Goal: Task Accomplishment & Management: Manage account settings

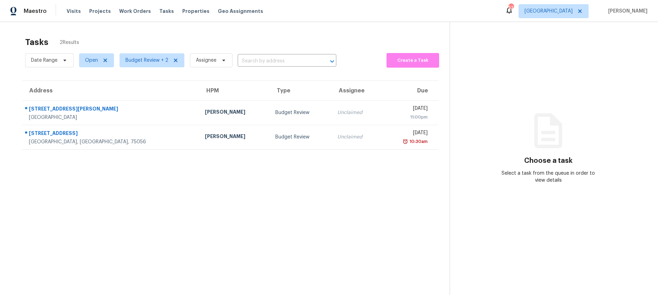
click at [211, 150] on section "Tasks 2 Results Date Range Open Budget Review + 2 Assignee ​ Create a Task Addr…" at bounding box center [230, 175] width 438 height 284
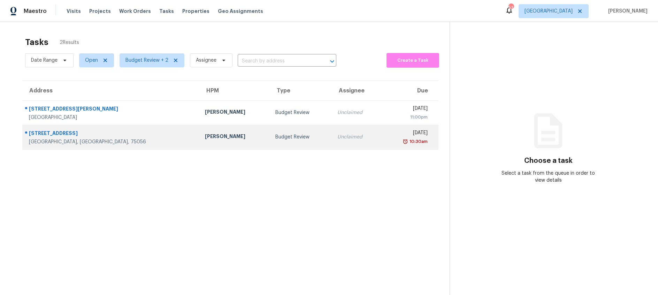
click at [214, 138] on td "RonDerrick Jackson" at bounding box center [234, 137] width 71 height 24
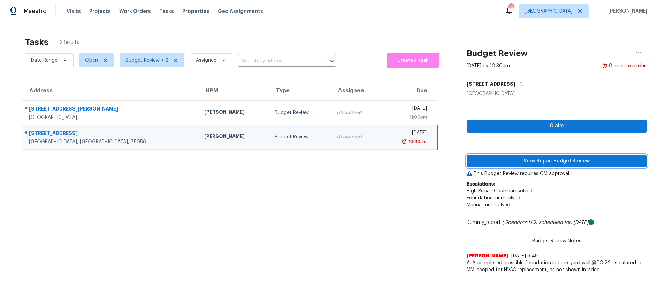
click at [497, 162] on span "View Repair Budget Review" at bounding box center [556, 161] width 169 height 9
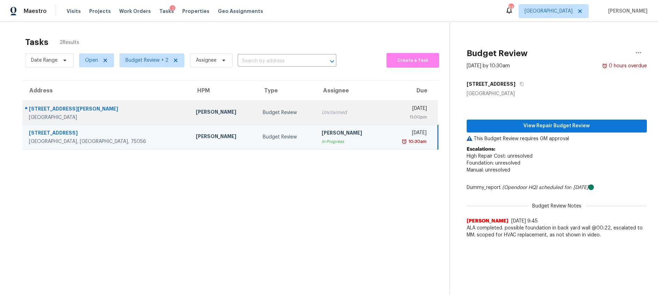
click at [263, 115] on div "Budget Review" at bounding box center [287, 112] width 48 height 7
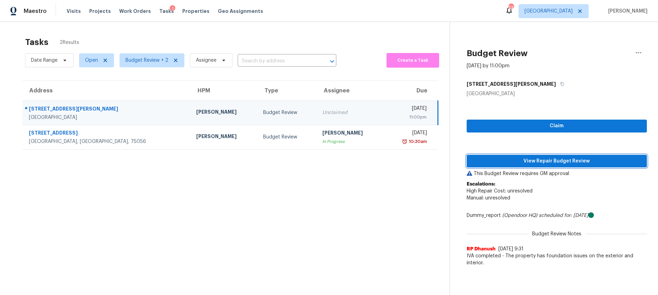
click at [502, 162] on span "View Repair Budget Review" at bounding box center [556, 161] width 169 height 9
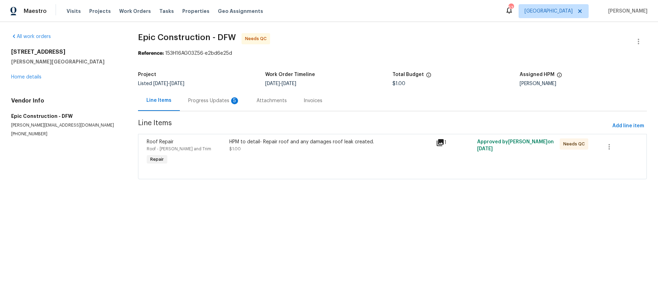
click at [217, 101] on div "Progress Updates 5" at bounding box center [214, 100] width 52 height 7
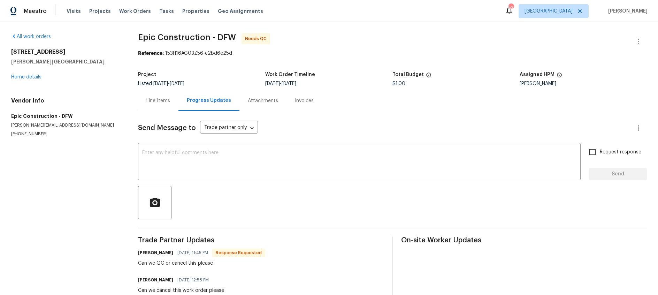
click at [155, 97] on div "Line Items" at bounding box center [158, 100] width 24 height 7
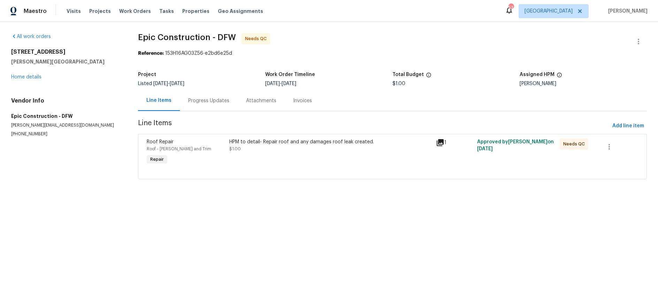
click at [307, 148] on div "HPM to detail- Repair roof and any damages roof leak created. $1.00" at bounding box center [330, 145] width 202 height 14
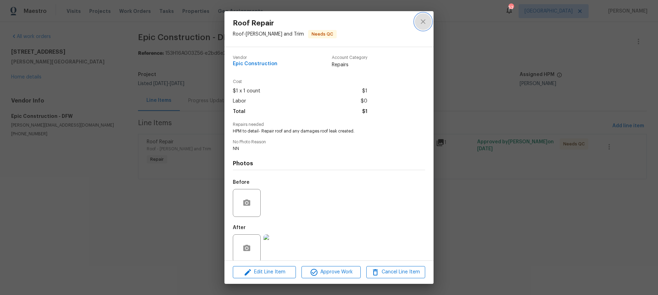
click at [423, 22] on icon "close" at bounding box center [422, 21] width 5 height 5
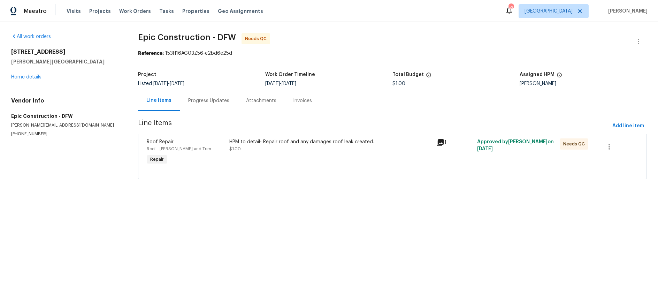
click at [212, 105] on div "Progress Updates" at bounding box center [209, 100] width 58 height 21
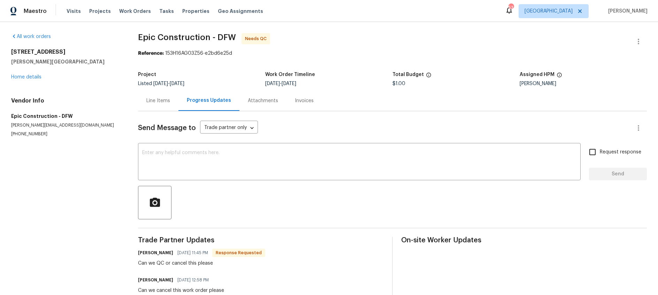
click at [160, 100] on div "Line Items" at bounding box center [158, 100] width 24 height 7
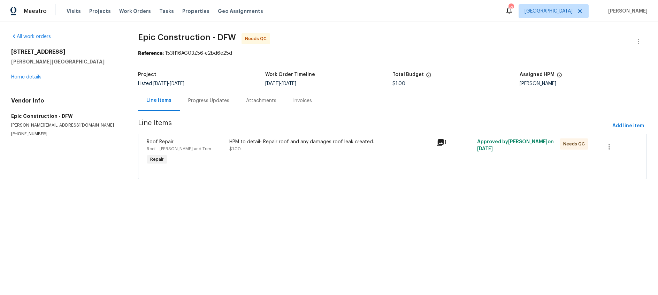
click at [283, 147] on div "HPM to detail- Repair roof and any damages roof leak created. $1.00" at bounding box center [330, 145] width 202 height 14
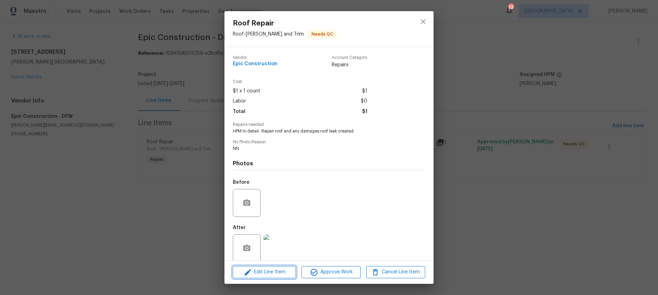
click at [271, 274] on span "Edit Line Item" at bounding box center [264, 272] width 59 height 9
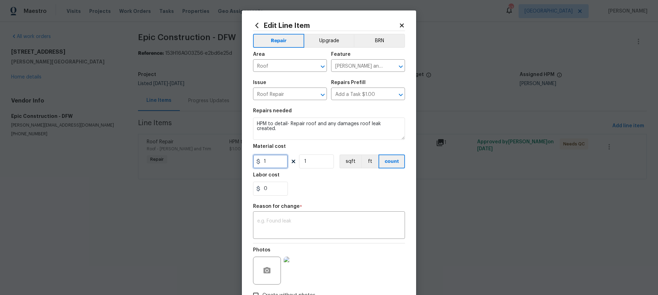
drag, startPoint x: 274, startPoint y: 162, endPoint x: 197, endPoint y: 160, distance: 77.0
click at [197, 160] on div "Edit Line Item Repair Upgrade BRN Area Roof ​ Feature Eaves and Trim ​ Issue Ro…" at bounding box center [329, 147] width 658 height 295
type input "650"
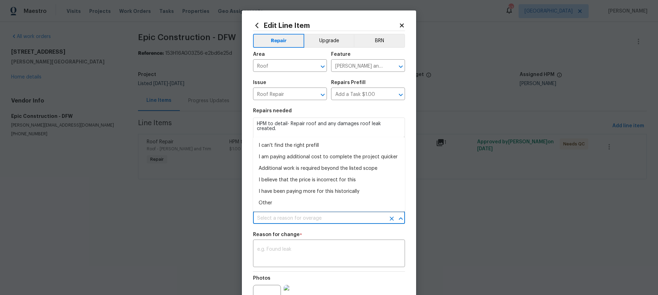
click at [337, 218] on input "text" at bounding box center [319, 218] width 132 height 11
click at [307, 203] on li "Other" at bounding box center [329, 202] width 152 height 11
type input "Other"
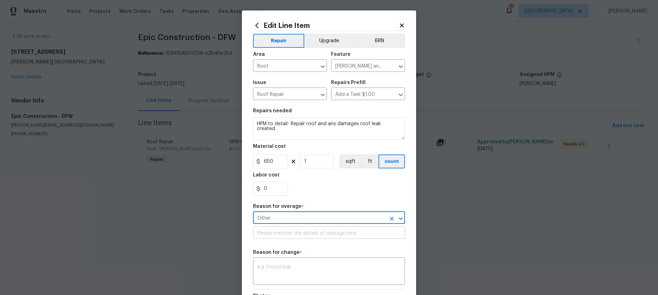
click at [298, 232] on input "text" at bounding box center [329, 233] width 152 height 11
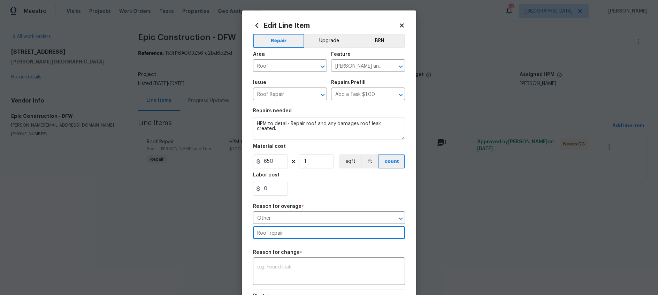
type input "Roof repair."
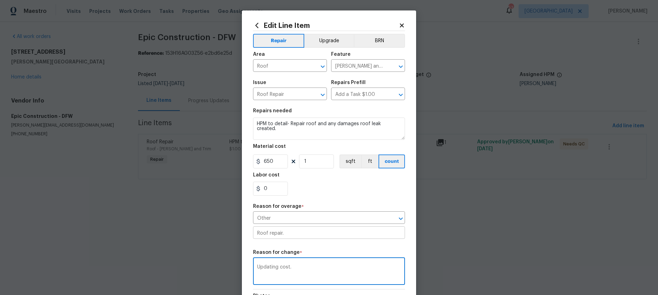
scroll to position [94, 0]
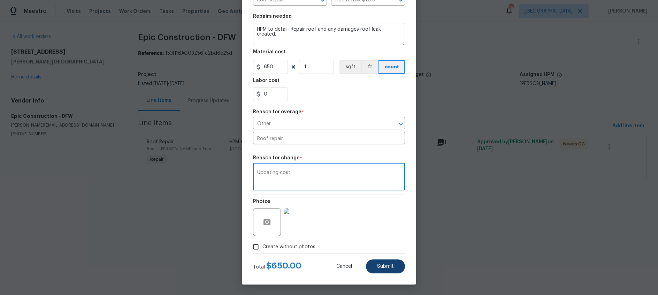
type textarea "Updating cost."
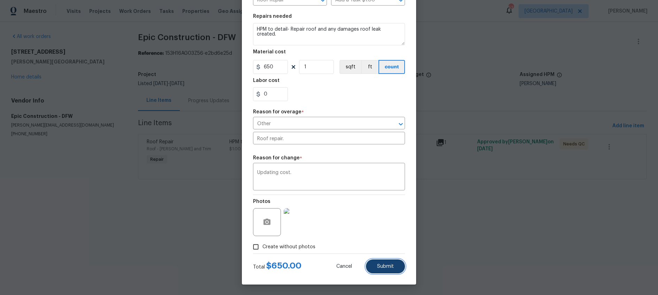
click at [388, 267] on span "Submit" at bounding box center [385, 266] width 17 height 5
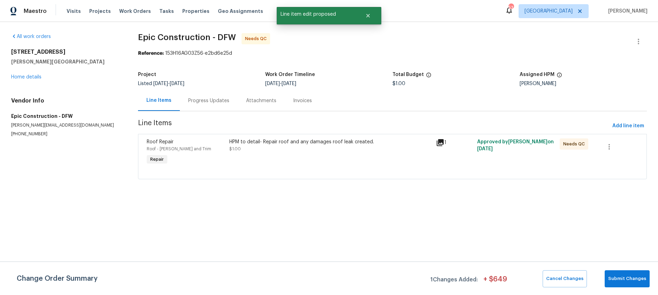
scroll to position [0, 0]
click at [633, 279] on span "Submit Changes" at bounding box center [627, 279] width 38 height 8
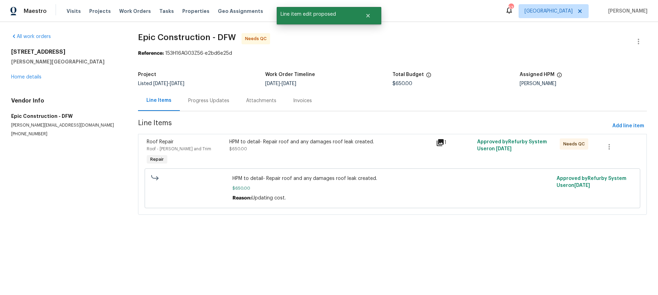
click at [306, 148] on div "HPM to detail- Repair roof and any damages roof leak created. $650.00" at bounding box center [330, 145] width 202 height 14
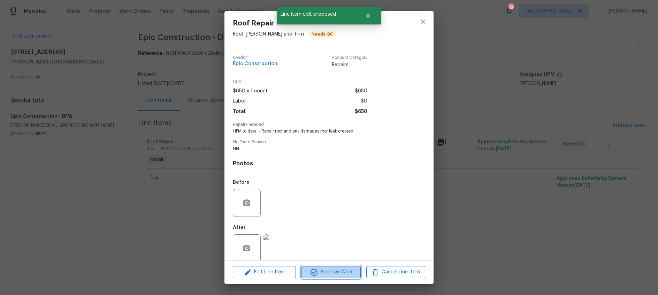
click at [333, 272] on span "Approve Work" at bounding box center [330, 272] width 55 height 9
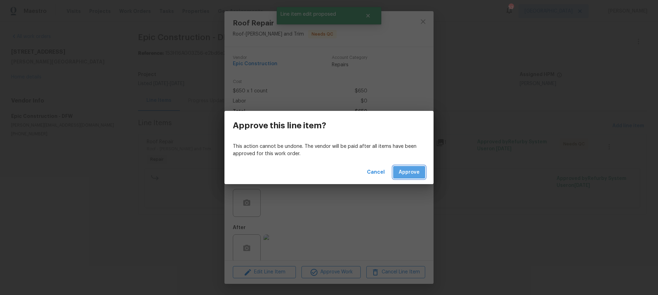
click at [411, 171] on span "Approve" at bounding box center [409, 172] width 21 height 9
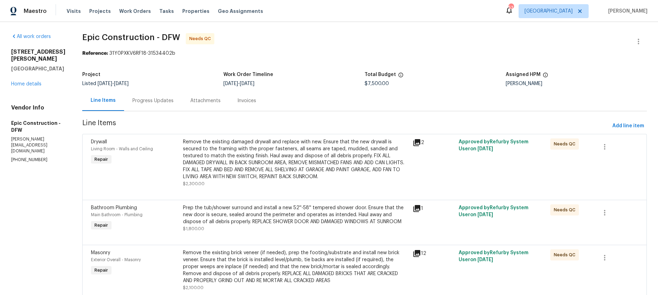
click at [155, 101] on div "Progress Updates" at bounding box center [152, 100] width 41 height 7
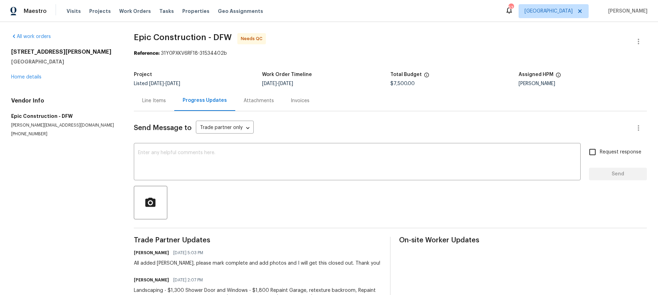
click at [163, 102] on div "Line Items" at bounding box center [154, 100] width 24 height 7
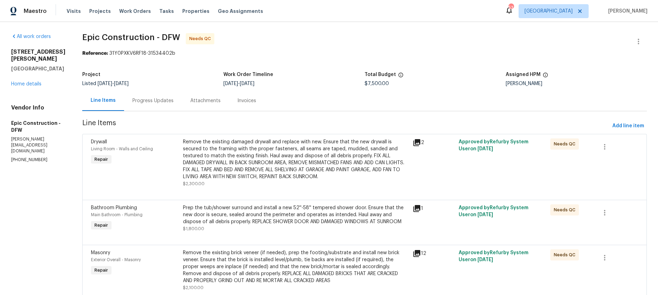
click at [142, 101] on div "Progress Updates" at bounding box center [152, 100] width 41 height 7
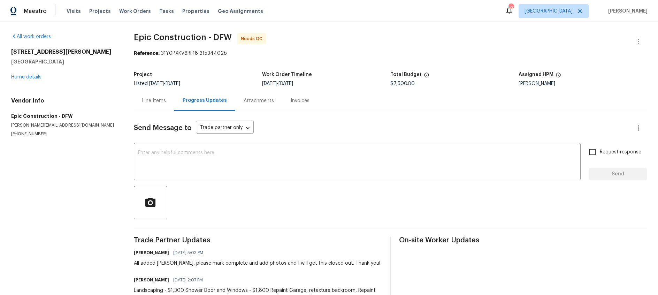
scroll to position [60, 0]
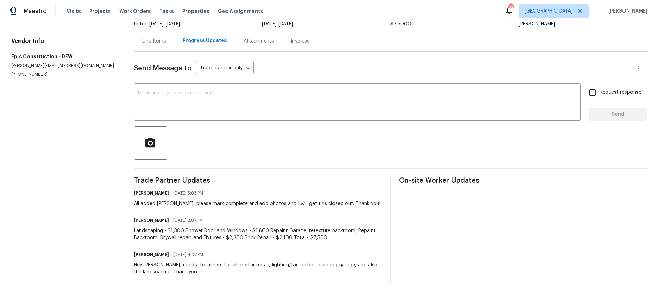
click at [154, 42] on div "Line Items" at bounding box center [154, 41] width 24 height 7
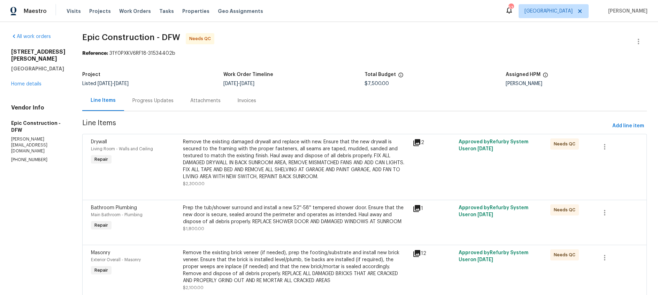
click at [244, 163] on div "Remove the existing damaged drywall and replace with new. Ensure that the new d…" at bounding box center [295, 159] width 225 height 42
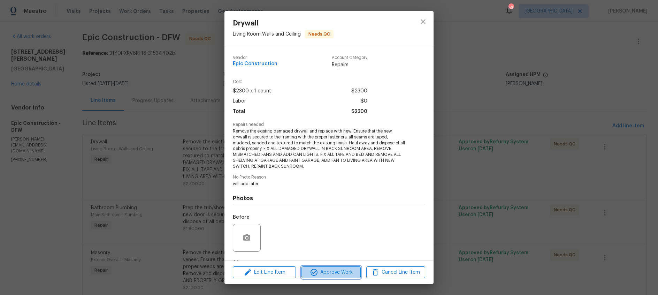
click at [326, 271] on span "Approve Work" at bounding box center [330, 272] width 55 height 9
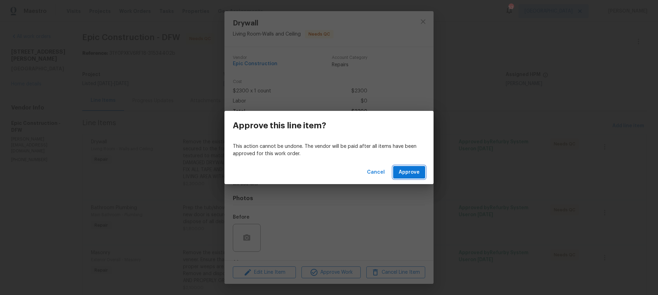
click at [407, 173] on span "Approve" at bounding box center [409, 172] width 21 height 9
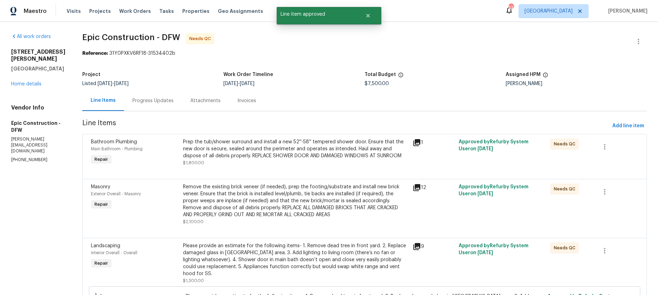
click at [317, 156] on div "Prep the tub/shower surround and install a new 52''-58'' tempered shower door. …" at bounding box center [295, 148] width 225 height 21
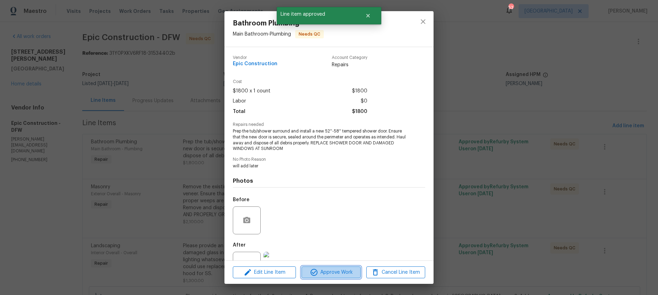
click at [330, 271] on span "Approve Work" at bounding box center [330, 272] width 55 height 9
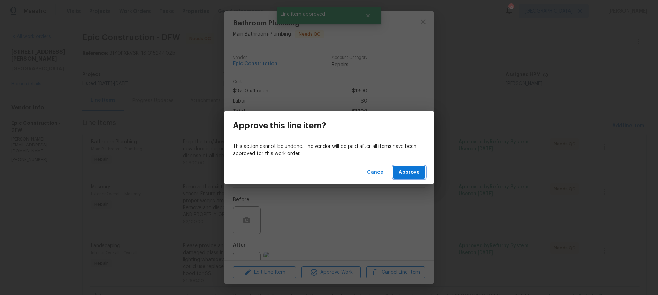
click at [412, 171] on span "Approve" at bounding box center [409, 172] width 21 height 9
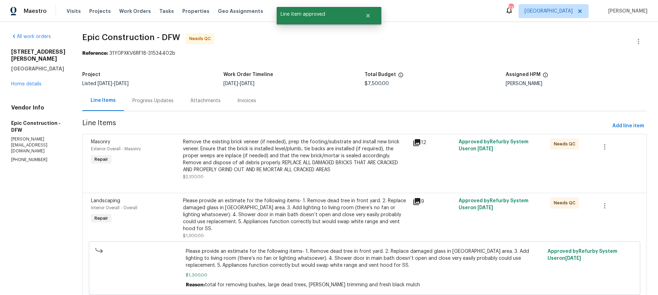
click at [317, 155] on div "Remove the existing brick veneer (if needed), prep the footing/substrate and in…" at bounding box center [295, 155] width 225 height 35
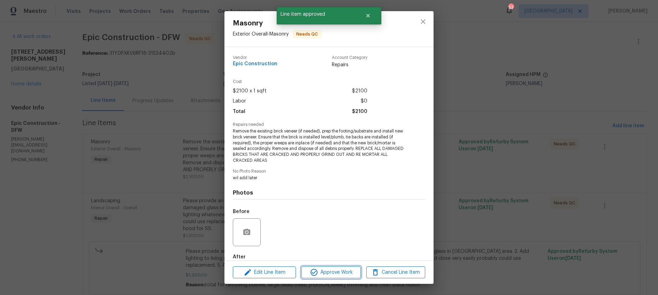
click at [343, 273] on span "Approve Work" at bounding box center [330, 272] width 55 height 9
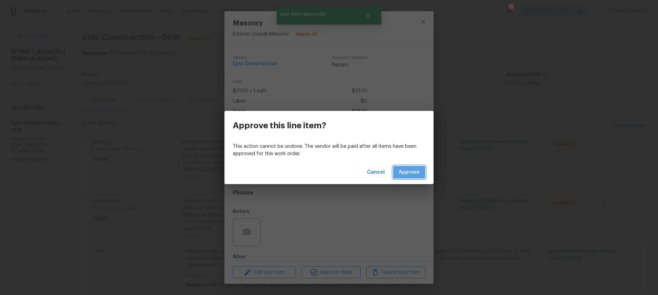
click at [409, 173] on span "Approve" at bounding box center [409, 172] width 21 height 9
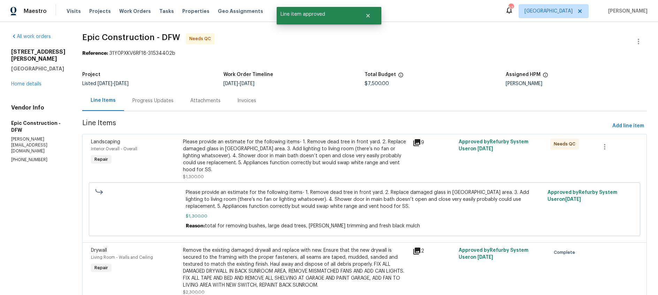
click at [328, 150] on div "Please provide an estimate for the following items- 1. Remove dead tree in fron…" at bounding box center [295, 155] width 225 height 35
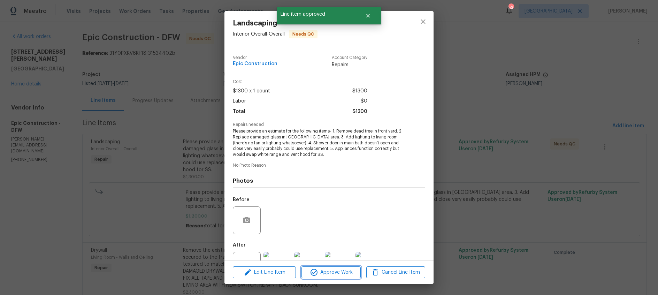
click at [332, 272] on span "Approve Work" at bounding box center [330, 272] width 55 height 9
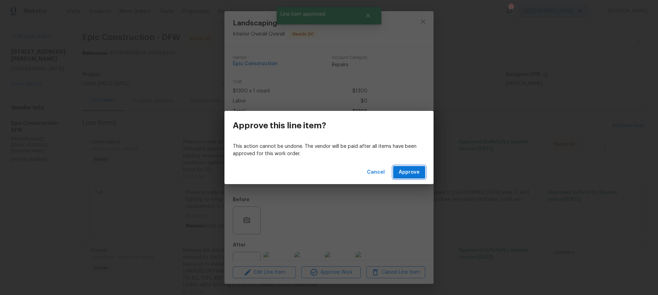
click at [409, 172] on span "Approve" at bounding box center [409, 172] width 21 height 9
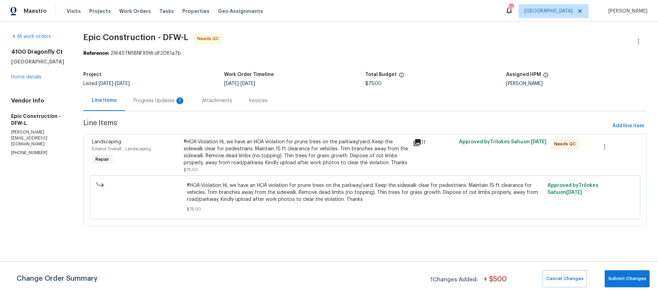
click at [159, 101] on div "Progress Updates 1" at bounding box center [159, 100] width 52 height 7
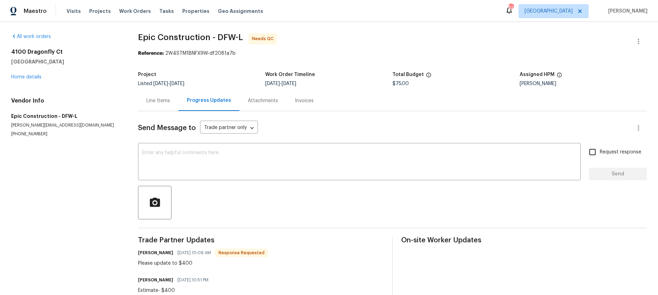
click at [156, 103] on div "Line Items" at bounding box center [158, 100] width 24 height 7
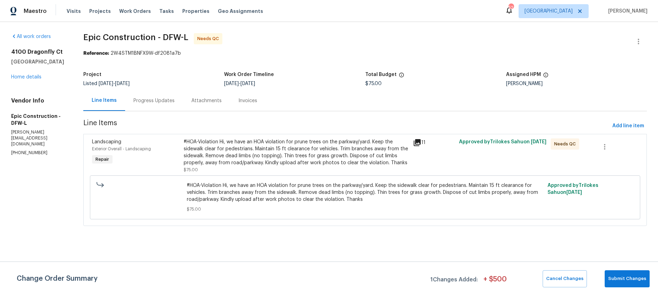
click at [417, 141] on icon at bounding box center [417, 142] width 7 height 7
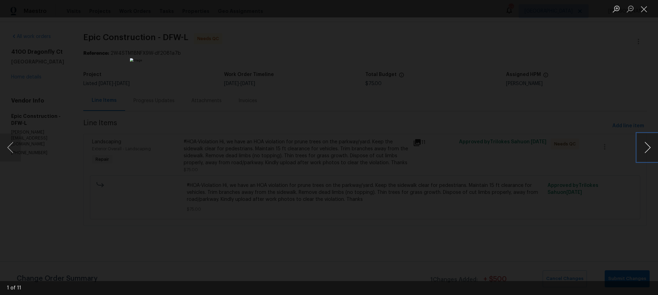
click at [648, 146] on button "Next image" at bounding box center [647, 147] width 21 height 28
click at [644, 10] on button "Close lightbox" at bounding box center [644, 9] width 14 height 12
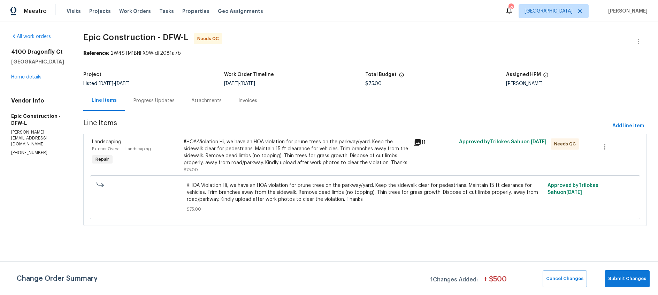
click at [264, 157] on div "#HOA-Violation Hi, we have an HOA violation for prune trees on the parkway/yard…" at bounding box center [296, 152] width 225 height 28
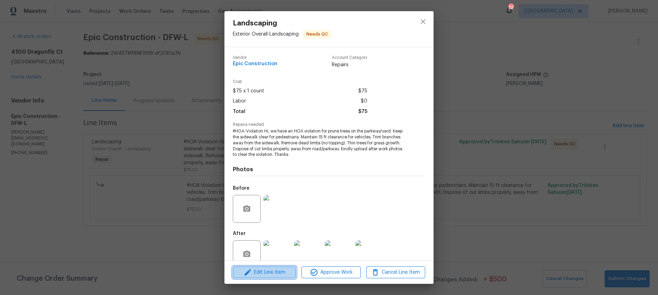
click at [266, 274] on span "Edit Line Item" at bounding box center [264, 272] width 59 height 9
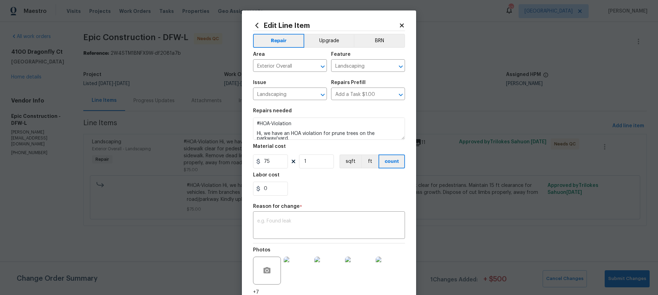
click at [170, 134] on body "Maestro Visits Projects Work Orders Tasks Properties Geo Assignments 52 Dallas …" at bounding box center [329, 122] width 658 height 245
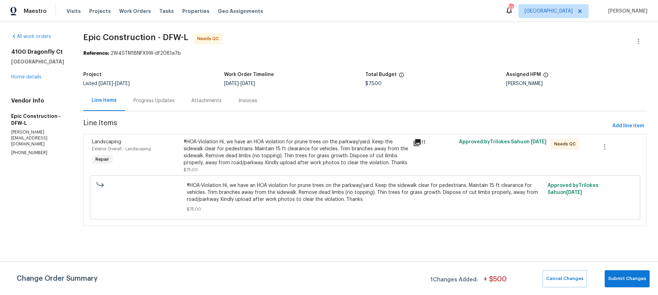
click at [160, 101] on div "Progress Updates" at bounding box center [153, 100] width 41 height 7
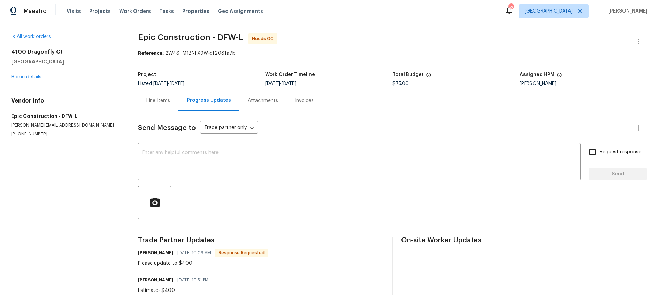
click at [164, 102] on div "Line Items" at bounding box center [158, 100] width 24 height 7
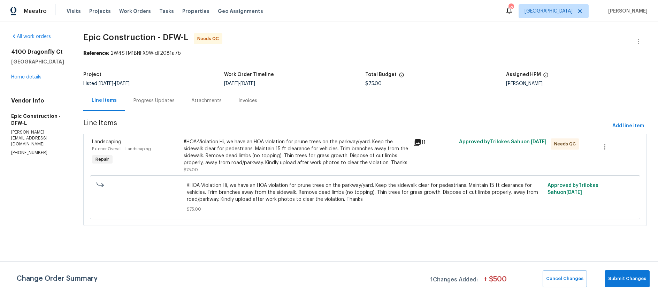
click at [291, 150] on div "#HOA-Violation Hi, we have an HOA violation for prune trees on the parkway/yard…" at bounding box center [296, 152] width 225 height 28
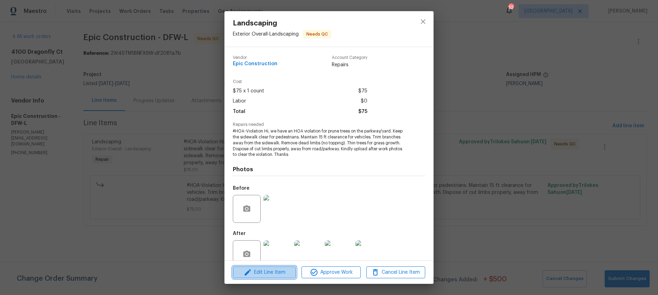
click at [270, 273] on span "Edit Line Item" at bounding box center [264, 272] width 59 height 9
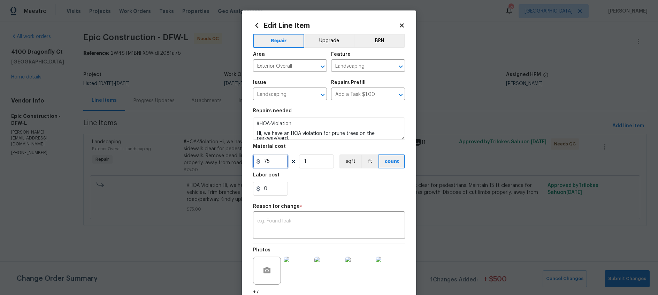
drag, startPoint x: 280, startPoint y: 161, endPoint x: 240, endPoint y: 160, distance: 40.1
click at [240, 160] on div "Edit Line Item Repair Upgrade BRN Area Exterior Overall ​ Feature Landscaping ​…" at bounding box center [329, 147] width 658 height 295
type input "400"
click at [329, 187] on div "0" at bounding box center [329, 188] width 152 height 14
click at [293, 223] on textarea at bounding box center [329, 225] width 144 height 15
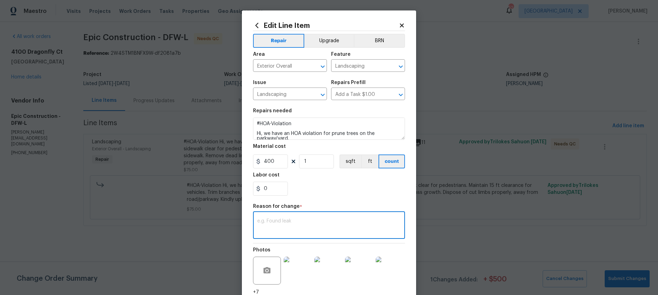
type textarea "U"
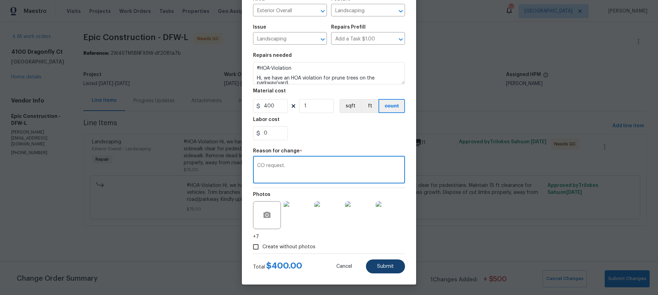
type textarea "CO request."
click at [388, 265] on span "Submit" at bounding box center [385, 266] width 17 height 5
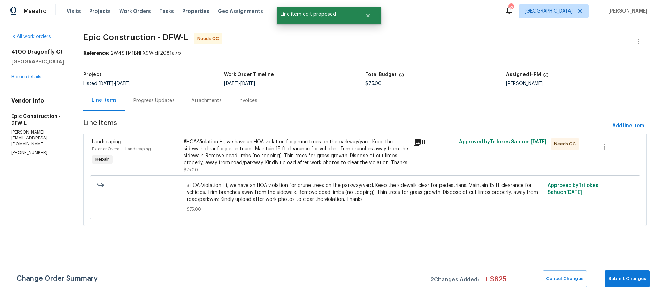
scroll to position [0, 0]
click at [622, 280] on span "Submit Changes" at bounding box center [627, 279] width 38 height 8
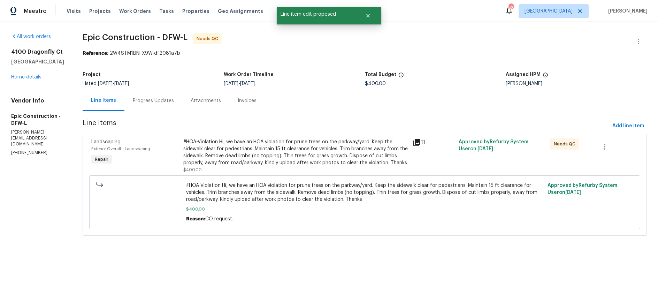
click at [289, 156] on div "#HOA-Violation Hi, we have an HOA violation for prune trees on the parkway/yard…" at bounding box center [295, 152] width 225 height 28
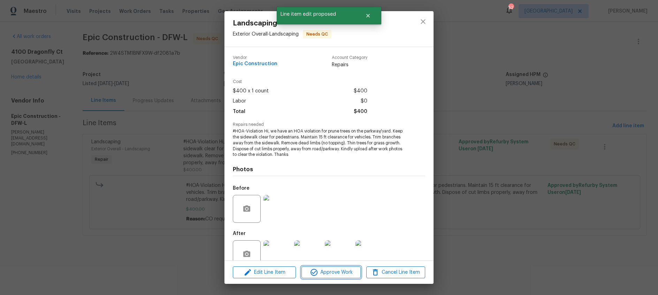
click at [331, 274] on span "Approve Work" at bounding box center [330, 272] width 55 height 9
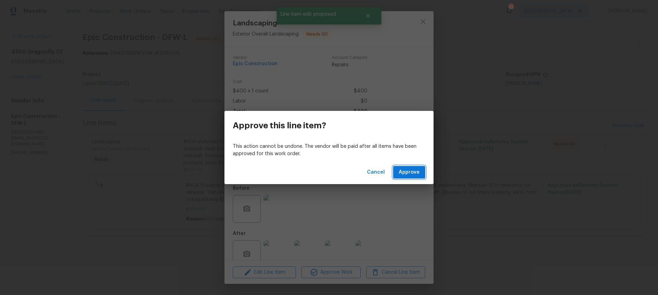
click at [405, 171] on span "Approve" at bounding box center [409, 172] width 21 height 9
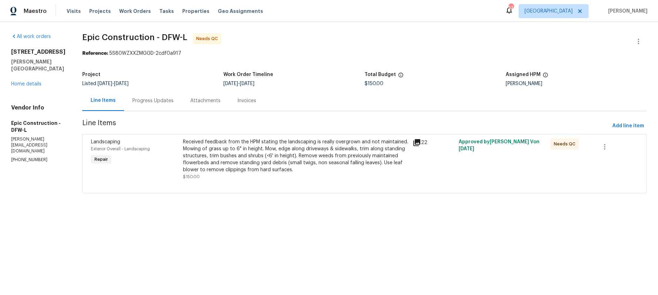
click at [144, 100] on div "Progress Updates" at bounding box center [152, 100] width 41 height 7
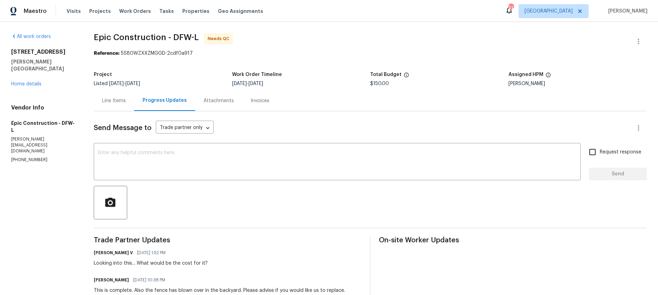
click at [118, 102] on div "Line Items" at bounding box center [114, 100] width 24 height 7
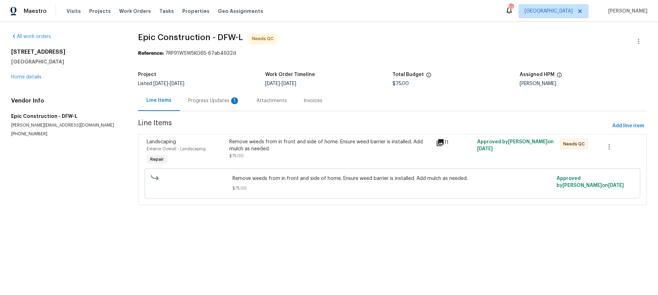
click at [216, 99] on div "Progress Updates 1" at bounding box center [214, 100] width 52 height 7
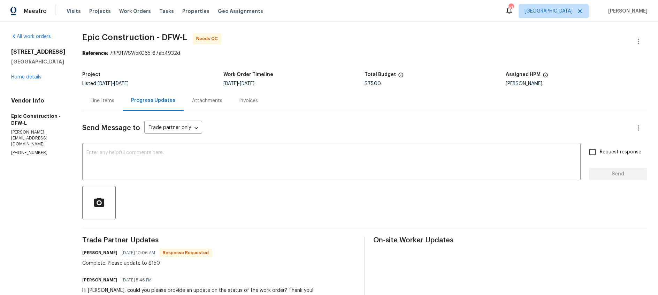
scroll to position [62, 0]
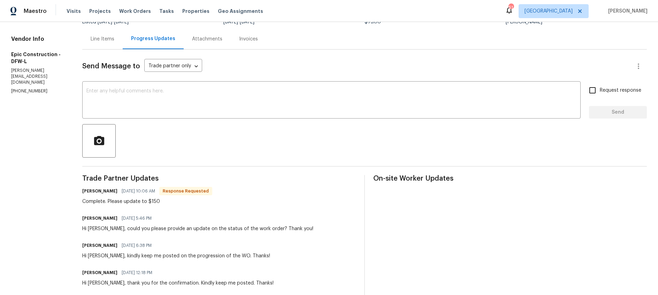
click at [91, 39] on div "Line Items" at bounding box center [103, 39] width 24 height 7
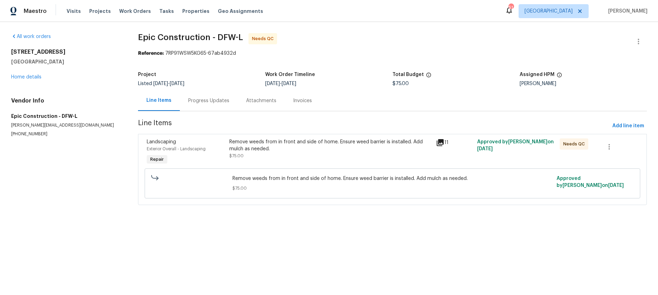
click at [309, 144] on div "Remove weeds from in front and side of home. Ensure weed barrier is installed. …" at bounding box center [330, 145] width 202 height 14
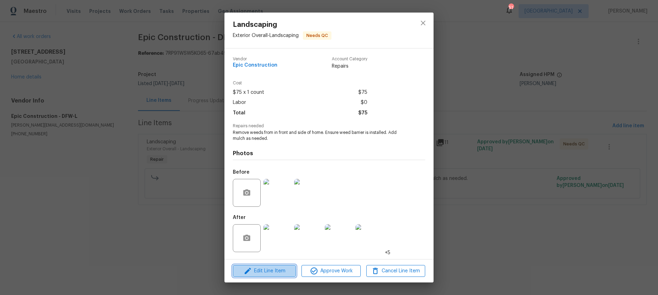
click at [270, 272] on span "Edit Line Item" at bounding box center [264, 270] width 59 height 9
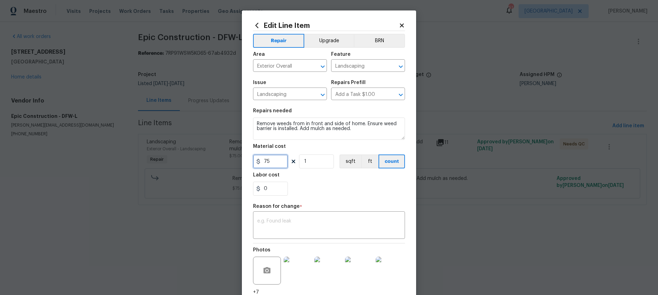
drag, startPoint x: 273, startPoint y: 161, endPoint x: 231, endPoint y: 160, distance: 42.2
click at [231, 160] on div "Edit Line Item Repair Upgrade BRN Area Exterior Overall ​ Feature Landscaping ​…" at bounding box center [329, 147] width 658 height 295
type input "150"
click at [291, 219] on textarea at bounding box center [329, 225] width 144 height 15
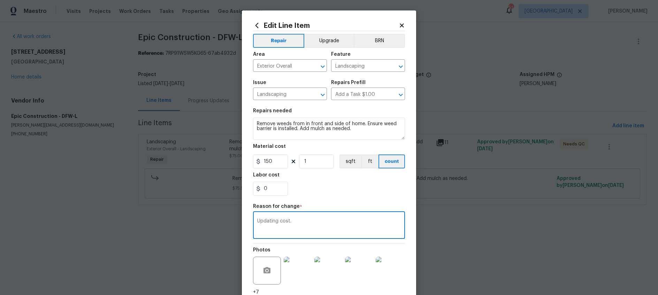
scroll to position [55, 0]
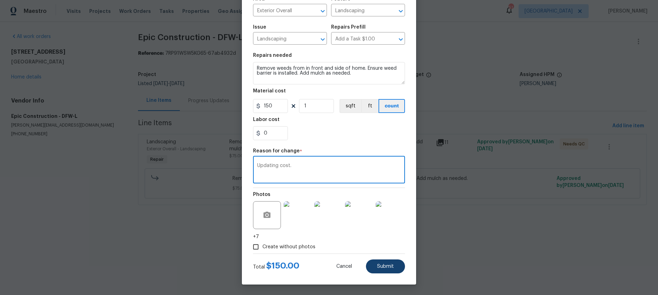
type textarea "Updating cost."
click at [388, 265] on span "Submit" at bounding box center [385, 266] width 17 height 5
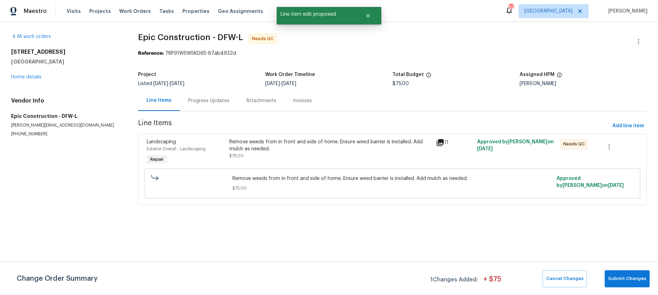
scroll to position [0, 0]
click at [622, 281] on span "Submit Changes" at bounding box center [627, 279] width 38 height 8
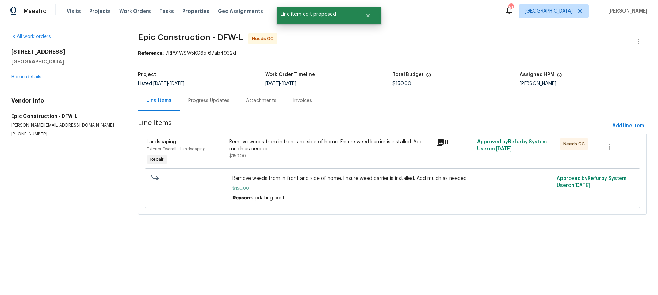
click at [327, 158] on div "Remove weeds from in front and side of home. Ensure weed barrier is installed. …" at bounding box center [330, 148] width 202 height 21
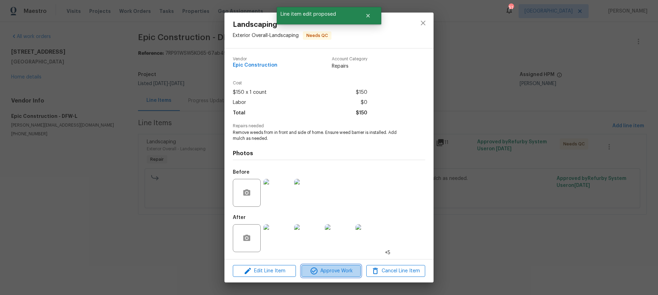
click at [330, 271] on span "Approve Work" at bounding box center [330, 270] width 55 height 9
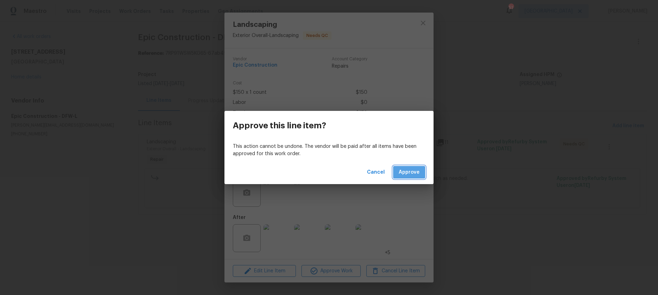
click at [412, 170] on span "Approve" at bounding box center [409, 172] width 21 height 9
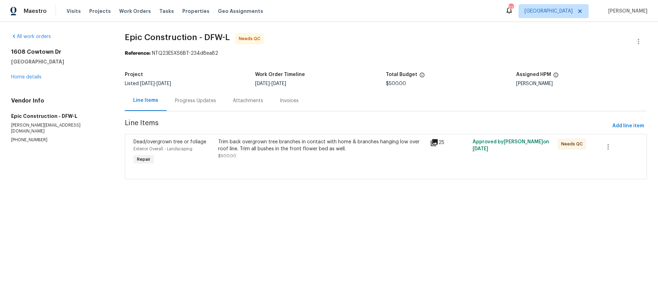
click at [190, 100] on div "Progress Updates" at bounding box center [195, 100] width 41 height 7
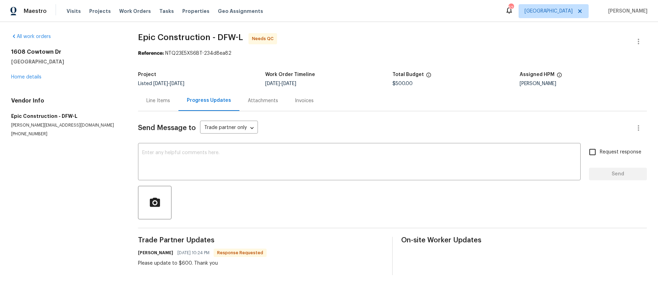
click at [161, 99] on div "Line Items" at bounding box center [158, 100] width 24 height 7
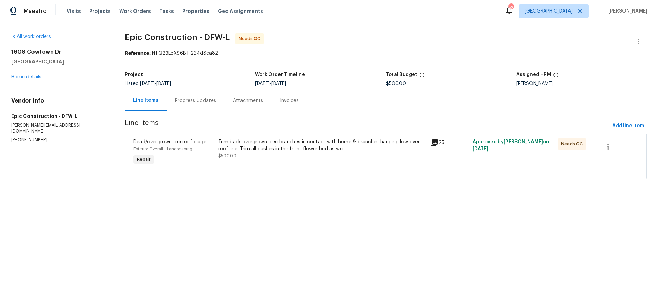
click at [302, 160] on div "Trim back overgrown tree branches in contact with home & branches hanging low o…" at bounding box center [322, 152] width 212 height 32
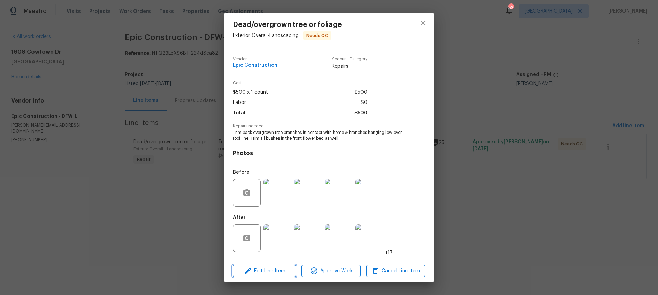
click at [279, 272] on span "Edit Line Item" at bounding box center [264, 270] width 59 height 9
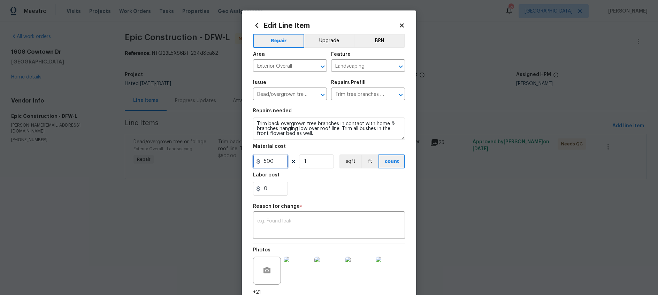
drag, startPoint x: 279, startPoint y: 162, endPoint x: 222, endPoint y: 160, distance: 57.5
click at [222, 160] on div "Edit Line Item Repair Upgrade BRN Area Exterior Overall ​ Feature Landscaping ​…" at bounding box center [329, 147] width 658 height 295
type input "600"
click at [277, 220] on textarea at bounding box center [329, 225] width 144 height 15
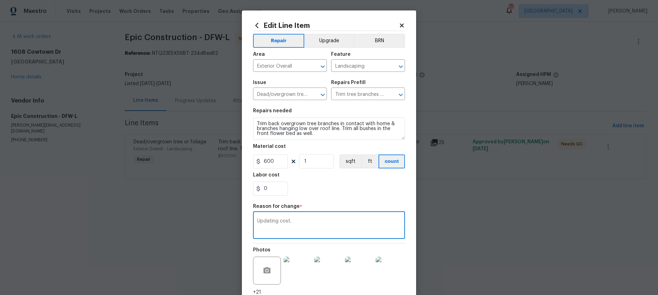
scroll to position [55, 0]
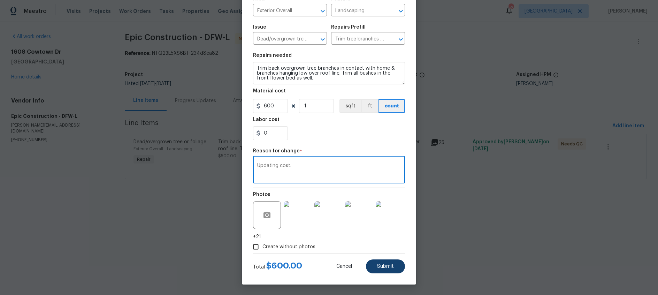
type textarea "Updating cost."
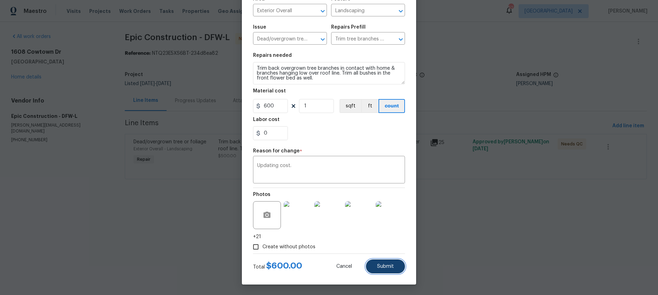
click at [391, 264] on span "Submit" at bounding box center [385, 266] width 17 height 5
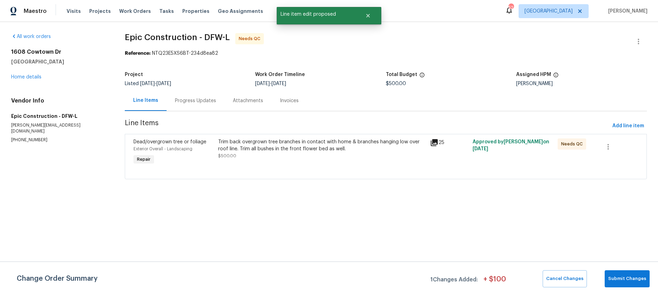
scroll to position [0, 0]
click at [632, 278] on span "Submit Changes" at bounding box center [627, 279] width 38 height 8
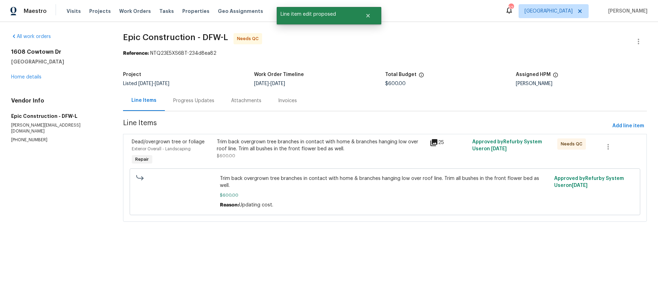
click at [307, 146] on div "Trim back overgrown tree branches in contact with home & branches hanging low o…" at bounding box center [321, 145] width 208 height 14
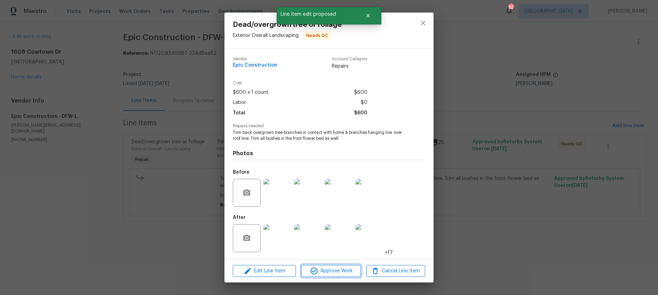
click at [332, 272] on span "Approve Work" at bounding box center [330, 270] width 55 height 9
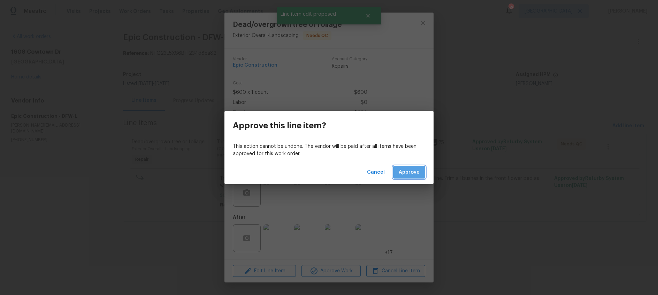
click at [409, 172] on span "Approve" at bounding box center [409, 172] width 21 height 9
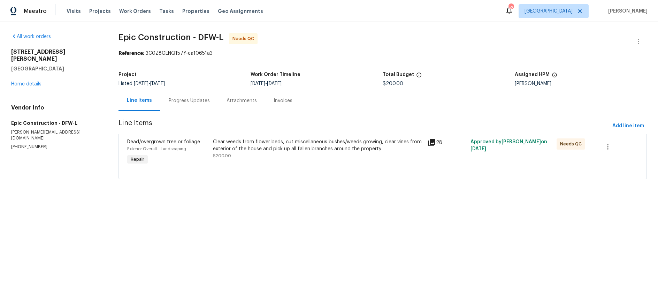
click at [194, 101] on div "Progress Updates" at bounding box center [189, 100] width 41 height 7
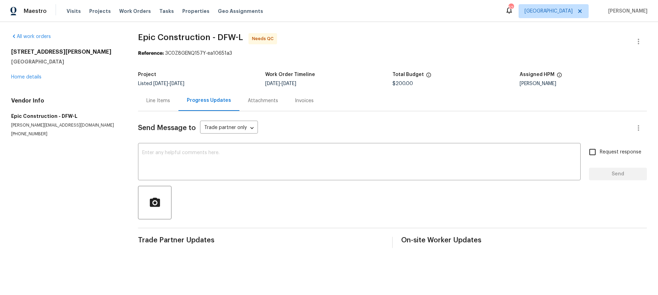
click at [160, 102] on div "Line Items" at bounding box center [158, 100] width 24 height 7
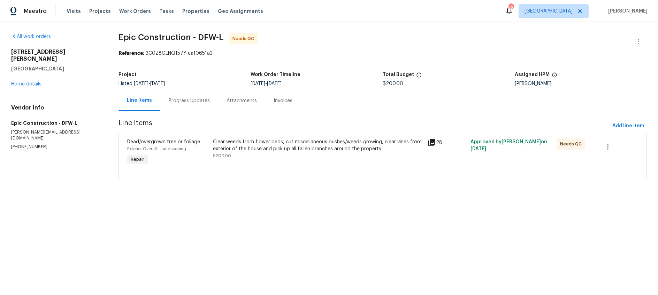
click at [194, 99] on div "Progress Updates" at bounding box center [189, 100] width 41 height 7
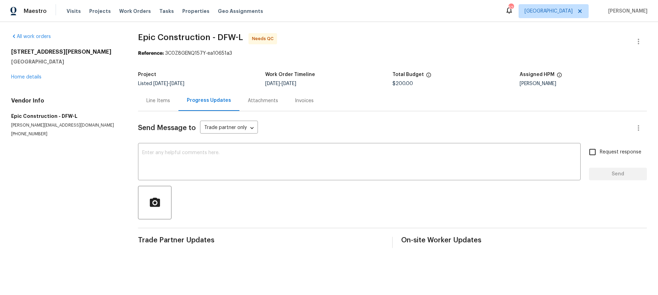
click at [164, 103] on div "Line Items" at bounding box center [158, 100] width 24 height 7
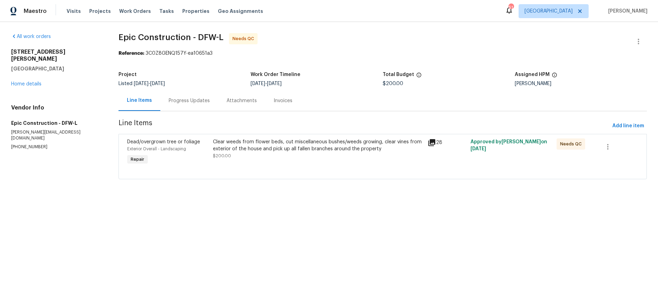
click at [430, 143] on icon at bounding box center [431, 142] width 7 height 7
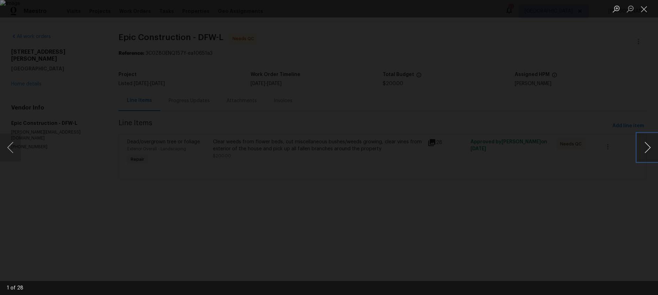
click at [652, 151] on button "Next image" at bounding box center [647, 147] width 21 height 28
drag, startPoint x: 645, startPoint y: 9, endPoint x: 606, endPoint y: 3, distance: 39.6
click at [645, 9] on button "Close lightbox" at bounding box center [644, 9] width 14 height 12
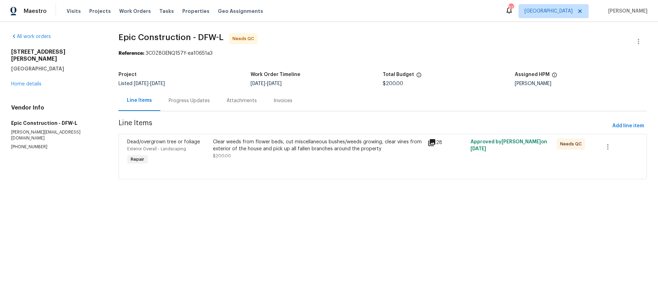
click at [200, 102] on div "Progress Updates" at bounding box center [189, 100] width 41 height 7
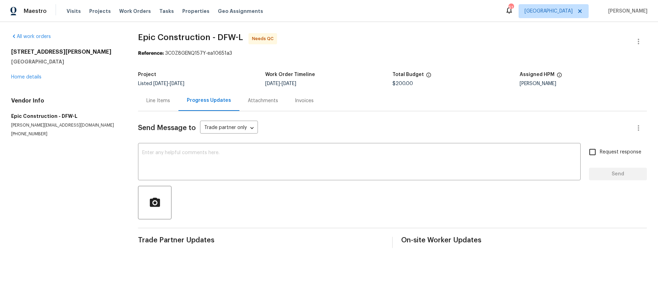
click at [159, 101] on div "Line Items" at bounding box center [158, 100] width 24 height 7
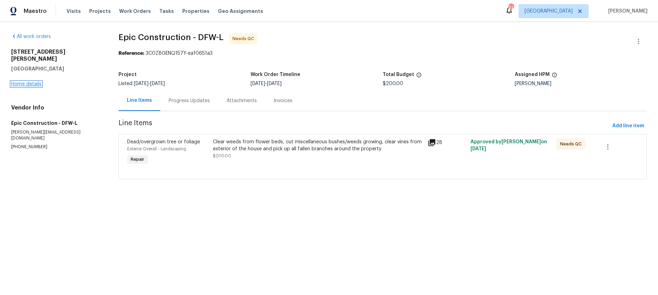
click at [35, 82] on link "Home details" at bounding box center [26, 84] width 30 height 5
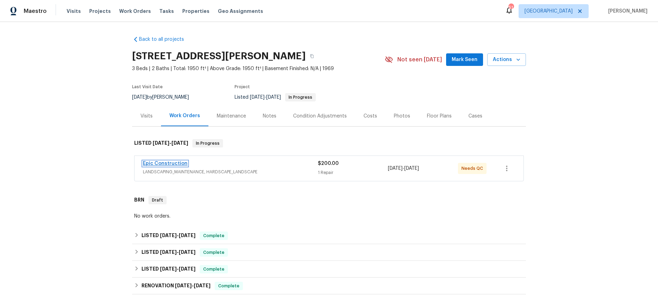
click at [172, 161] on link "Epic Construction" at bounding box center [165, 163] width 45 height 5
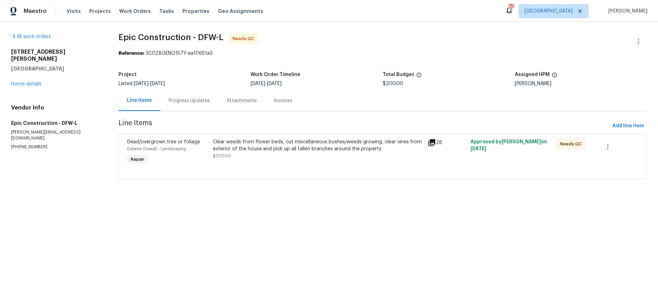
click at [190, 102] on div "Progress Updates" at bounding box center [189, 100] width 41 height 7
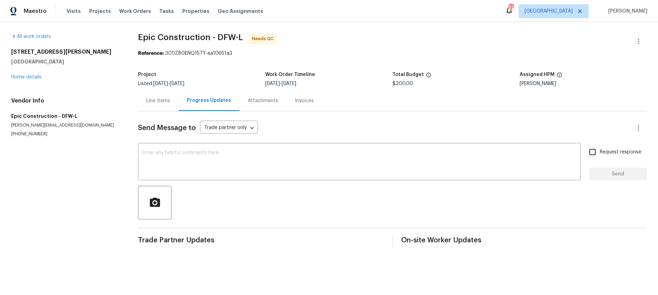
click at [163, 102] on div "Line Items" at bounding box center [158, 100] width 24 height 7
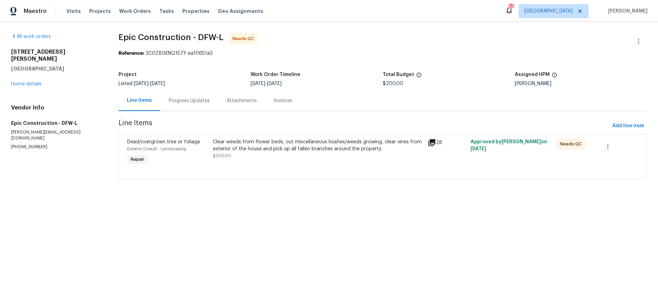
click at [433, 143] on icon at bounding box center [431, 142] width 8 height 8
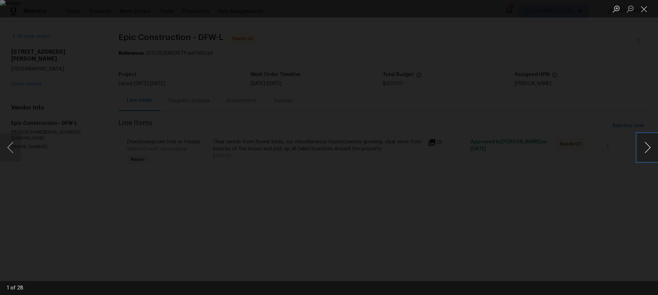
click at [644, 150] on button "Next image" at bounding box center [647, 147] width 21 height 28
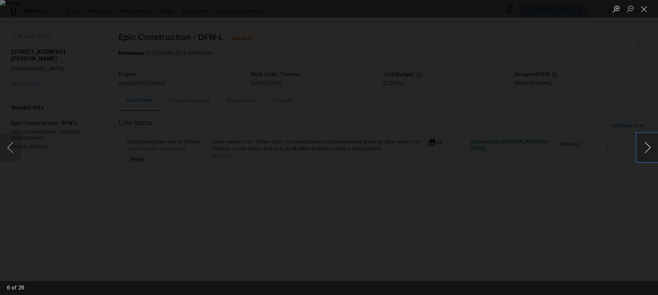
click at [644, 150] on button "Next image" at bounding box center [647, 147] width 21 height 28
click at [643, 9] on button "Close lightbox" at bounding box center [644, 9] width 14 height 12
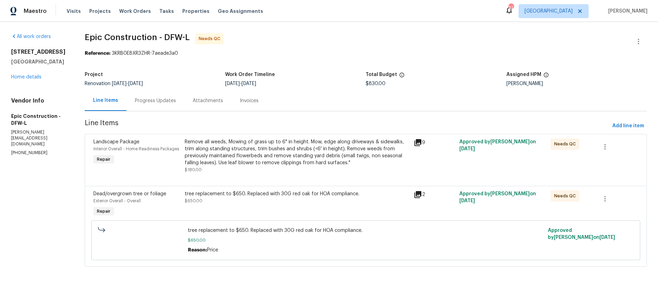
click at [145, 99] on div "Progress Updates" at bounding box center [155, 100] width 41 height 7
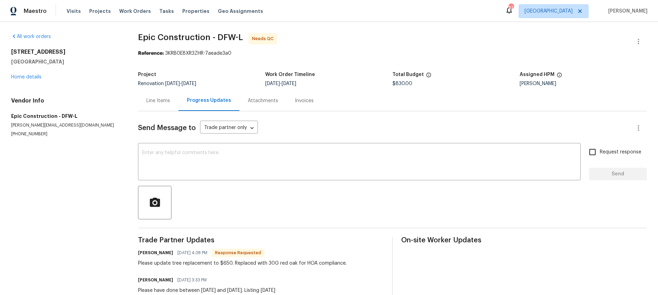
click at [159, 100] on div "Line Items" at bounding box center [158, 100] width 24 height 7
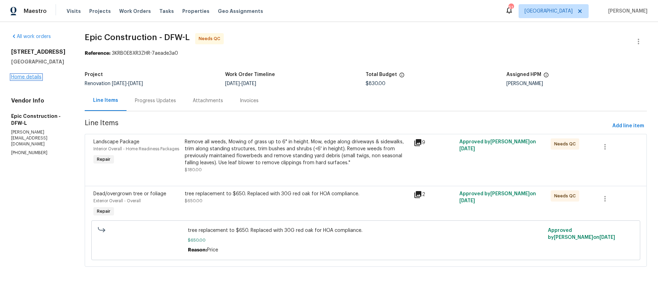
click at [34, 75] on link "Home details" at bounding box center [26, 77] width 30 height 5
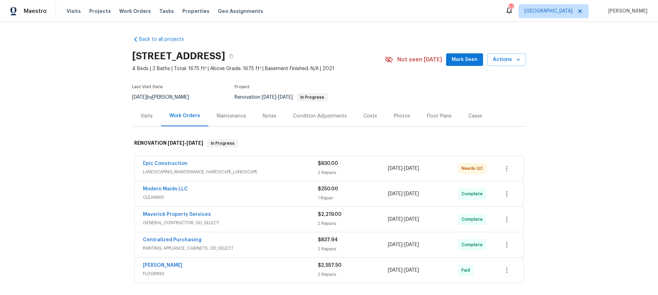
click at [268, 167] on div "Epic Construction" at bounding box center [230, 164] width 175 height 8
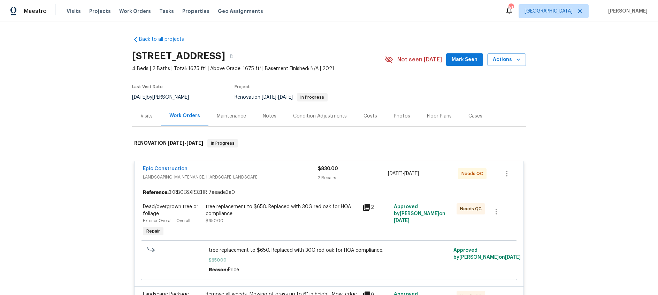
click at [142, 116] on div "Visits" at bounding box center [146, 116] width 12 height 7
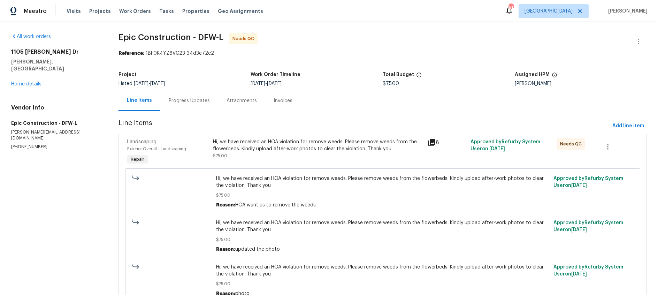
click at [180, 95] on div "Progress Updates" at bounding box center [189, 100] width 58 height 21
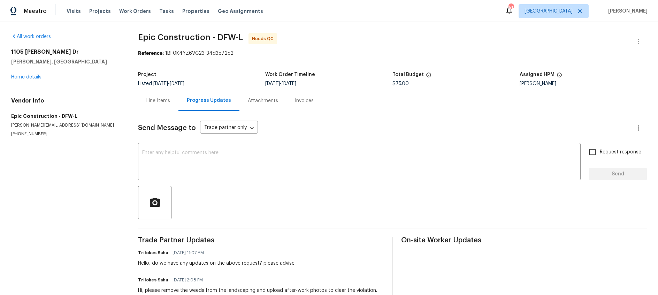
click at [157, 99] on div "Line Items" at bounding box center [158, 100] width 24 height 7
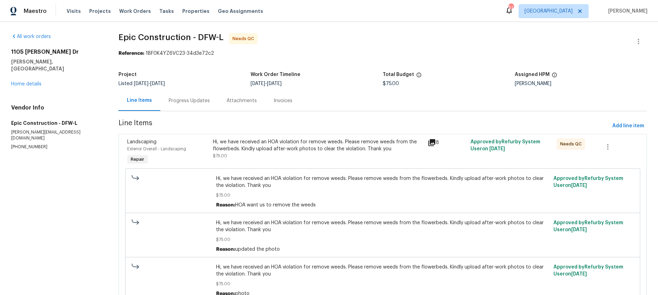
scroll to position [36, 0]
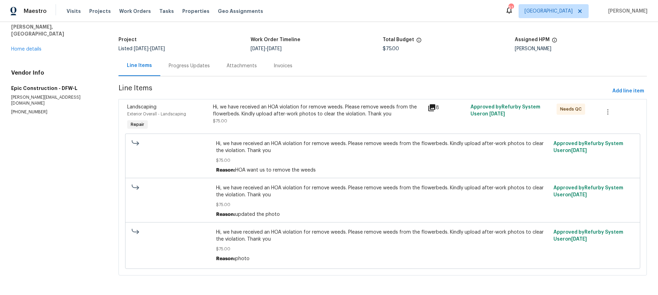
click at [431, 105] on icon at bounding box center [431, 107] width 7 height 7
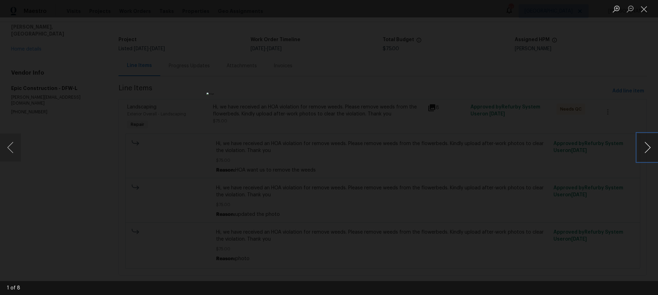
click at [651, 148] on button "Next image" at bounding box center [647, 147] width 21 height 28
click at [643, 11] on button "Close lightbox" at bounding box center [644, 9] width 14 height 12
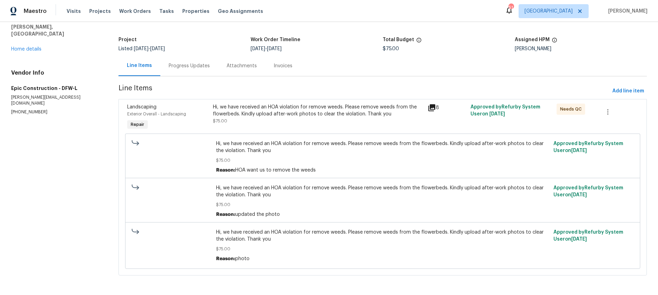
click at [189, 62] on div "Progress Updates" at bounding box center [189, 65] width 41 height 7
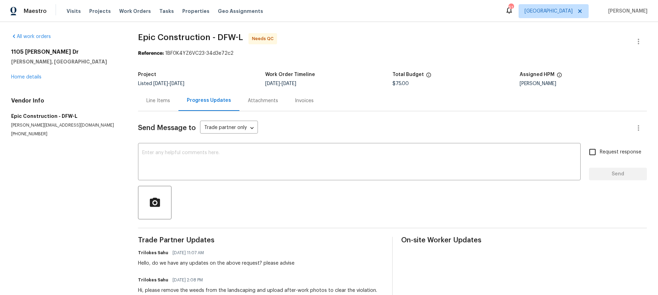
click at [156, 103] on div "Line Items" at bounding box center [158, 100] width 24 height 7
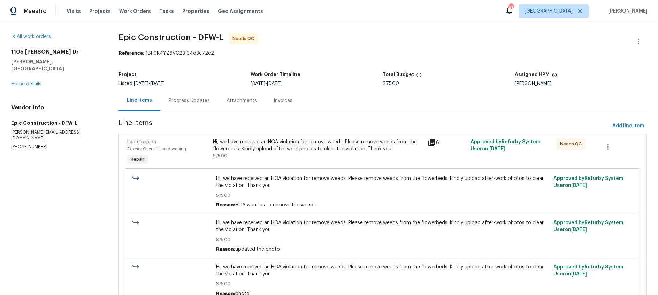
click at [198, 101] on div "Progress Updates" at bounding box center [189, 100] width 41 height 7
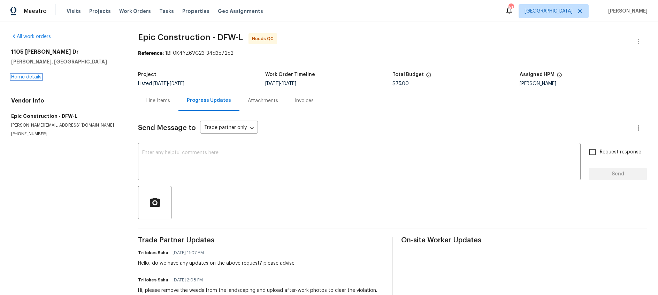
click at [34, 75] on link "Home details" at bounding box center [26, 77] width 30 height 5
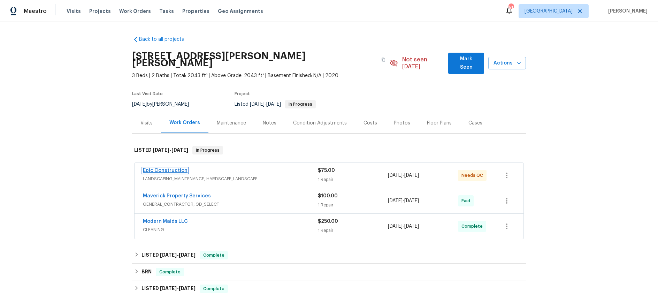
click at [167, 168] on link "Epic Construction" at bounding box center [165, 170] width 45 height 5
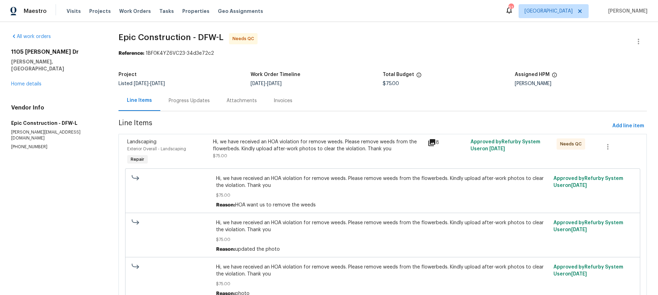
click at [191, 96] on div "Progress Updates" at bounding box center [189, 100] width 58 height 21
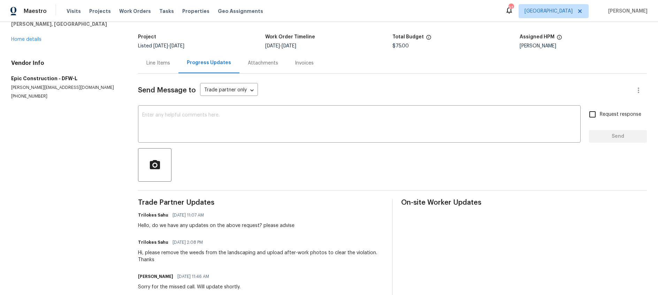
click at [160, 64] on div "Line Items" at bounding box center [158, 63] width 24 height 7
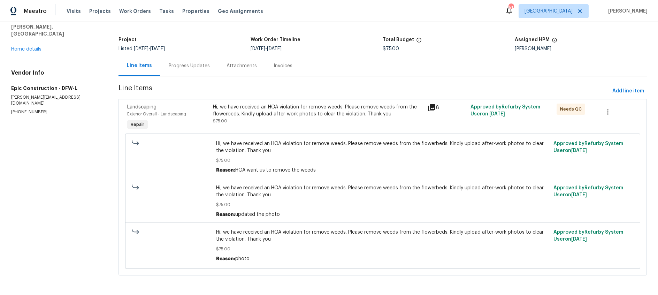
click at [434, 107] on icon at bounding box center [431, 107] width 7 height 7
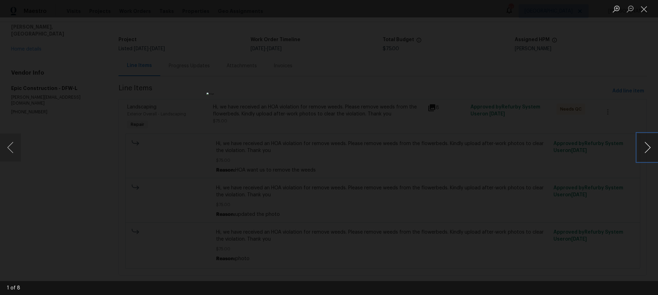
click at [649, 150] on button "Next image" at bounding box center [647, 147] width 21 height 28
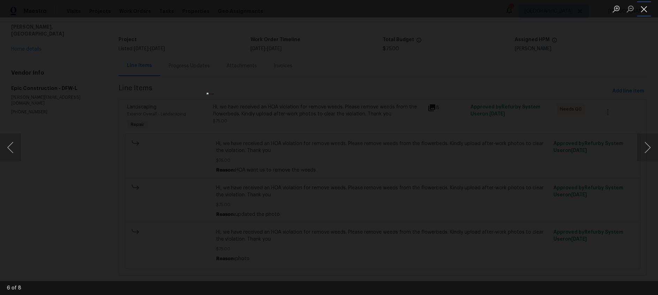
click at [644, 10] on button "Close lightbox" at bounding box center [644, 9] width 14 height 12
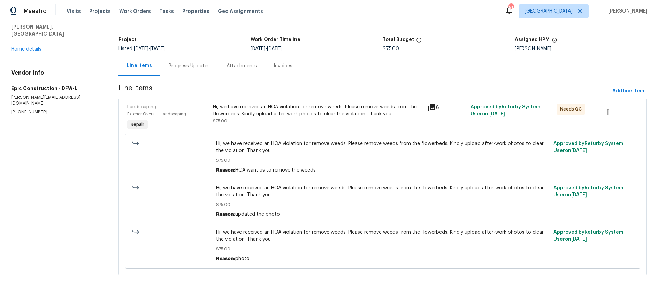
click at [191, 67] on div "Progress Updates" at bounding box center [189, 65] width 41 height 7
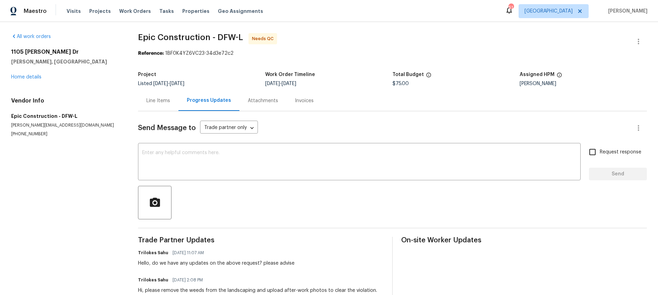
click at [154, 101] on div "Line Items" at bounding box center [158, 100] width 24 height 7
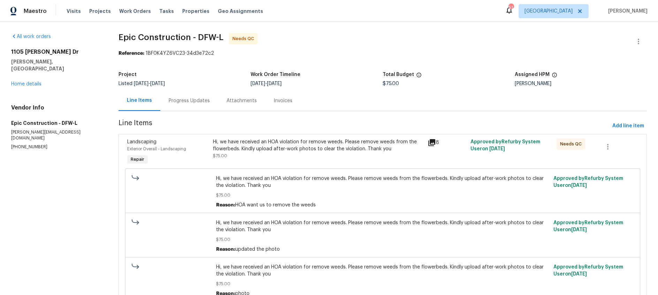
click at [184, 102] on div "Progress Updates" at bounding box center [189, 100] width 41 height 7
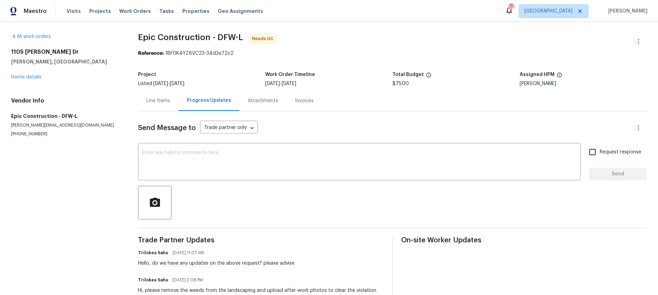
click at [156, 101] on div "Line Items" at bounding box center [158, 100] width 24 height 7
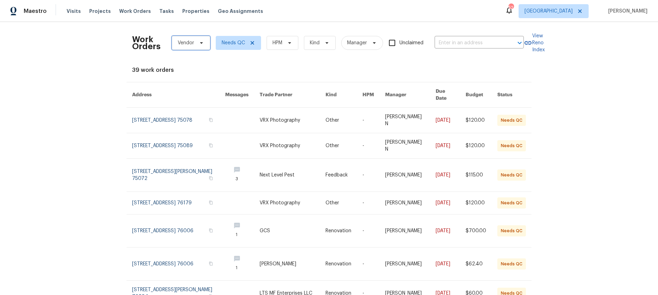
click at [199, 44] on icon at bounding box center [202, 43] width 6 height 6
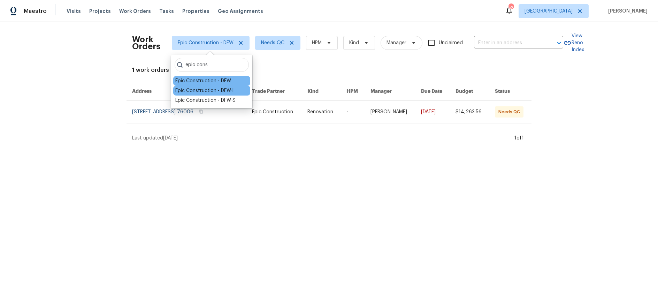
type input "epic cons"
click at [225, 93] on div "Epic Construction - DFW-L" at bounding box center [205, 90] width 60 height 7
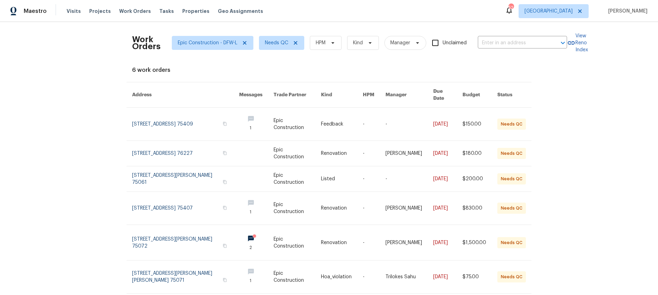
scroll to position [1, 0]
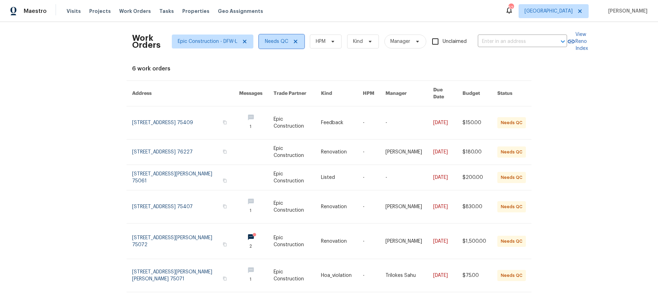
click at [294, 41] on icon at bounding box center [296, 42] width 6 height 6
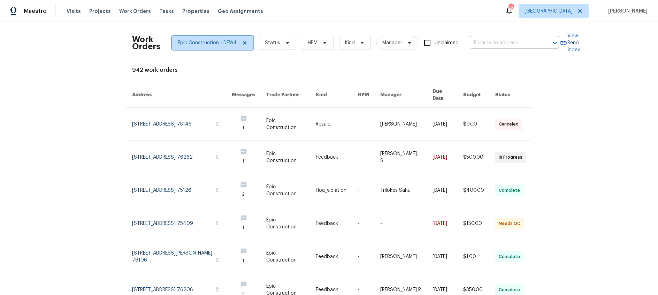
click at [244, 43] on icon at bounding box center [244, 42] width 3 height 3
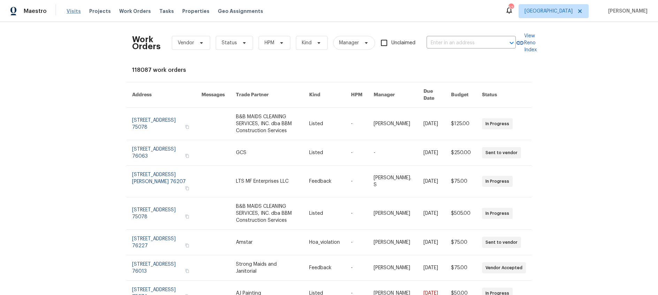
click at [74, 10] on span "Visits" at bounding box center [74, 11] width 14 height 7
